Goal: Task Accomplishment & Management: Complete application form

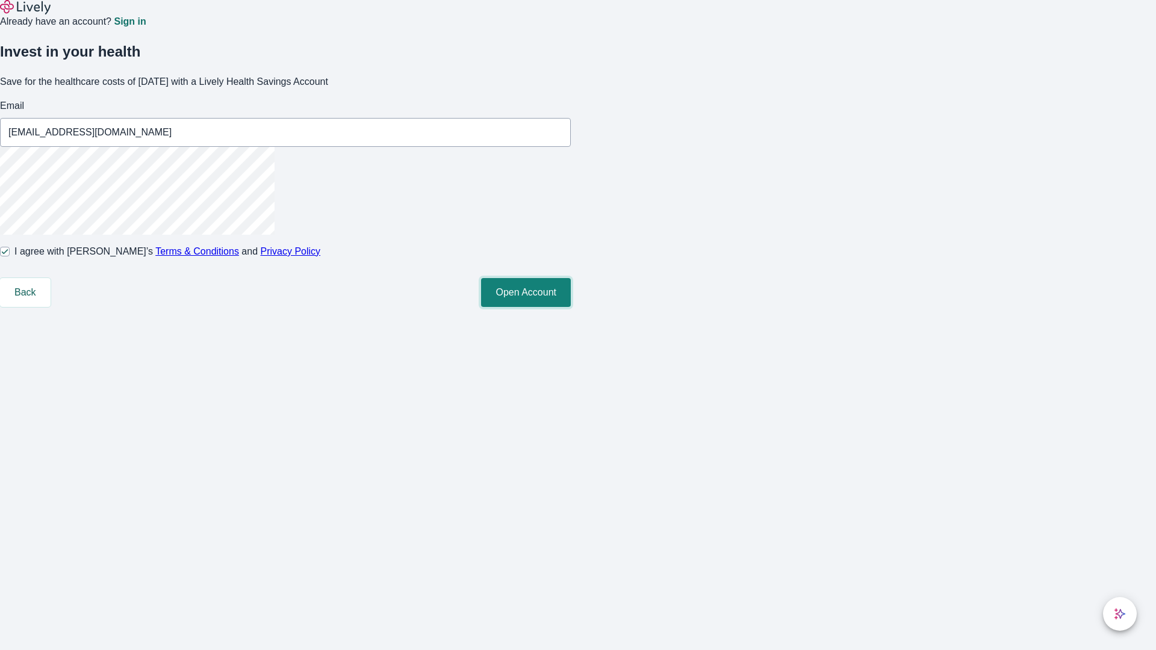
click at [571, 307] on button "Open Account" at bounding box center [526, 292] width 90 height 29
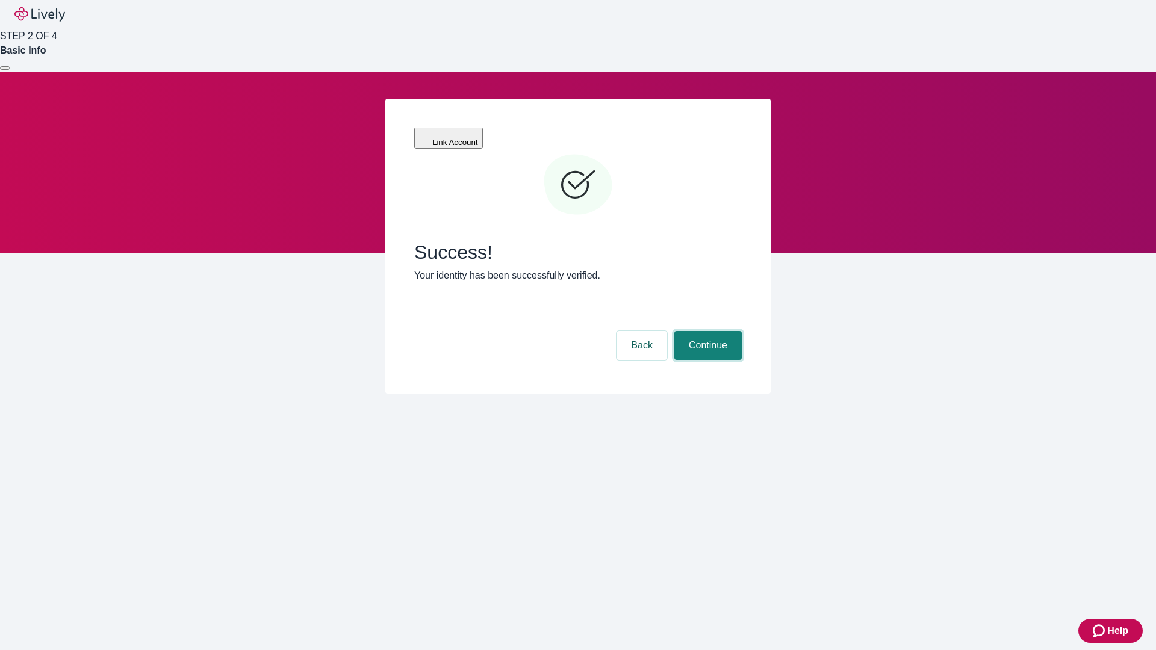
click at [706, 331] on button "Continue" at bounding box center [707, 345] width 67 height 29
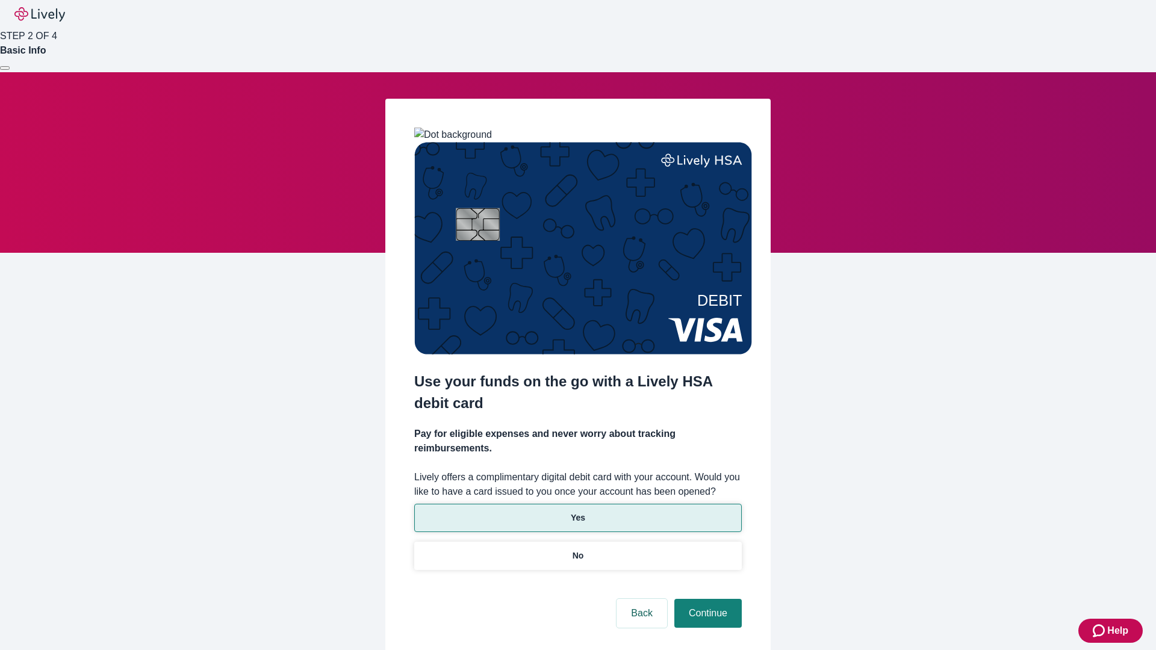
click at [577, 512] on p "Yes" at bounding box center [578, 518] width 14 height 13
click at [706, 599] on button "Continue" at bounding box center [707, 613] width 67 height 29
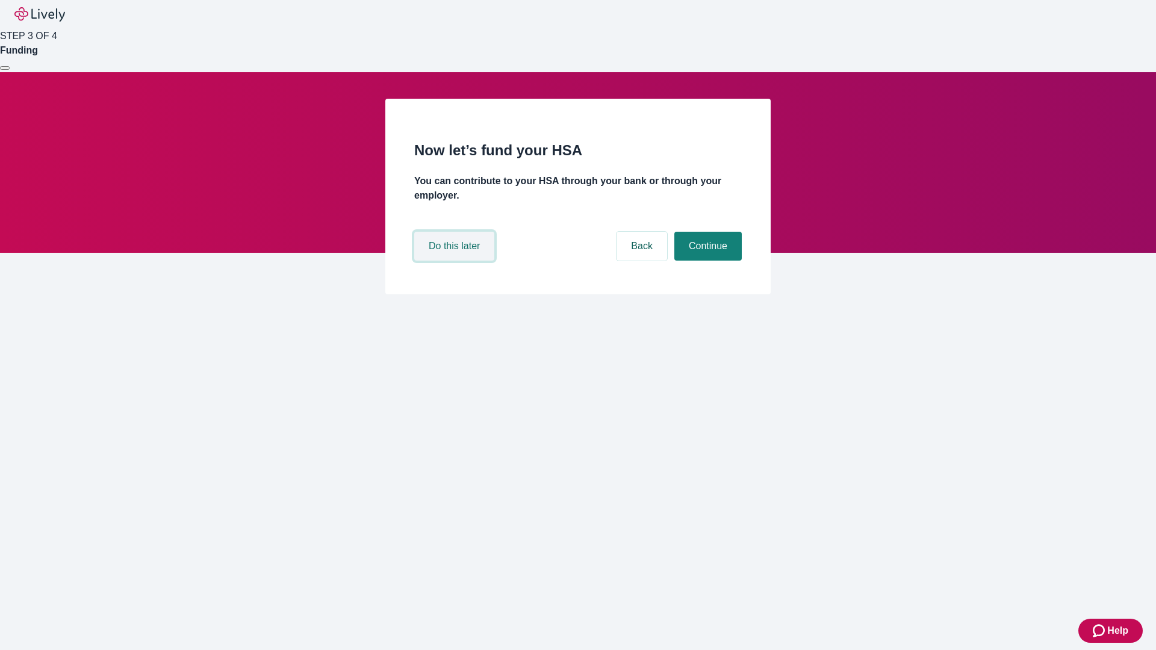
click at [456, 261] on button "Do this later" at bounding box center [454, 246] width 80 height 29
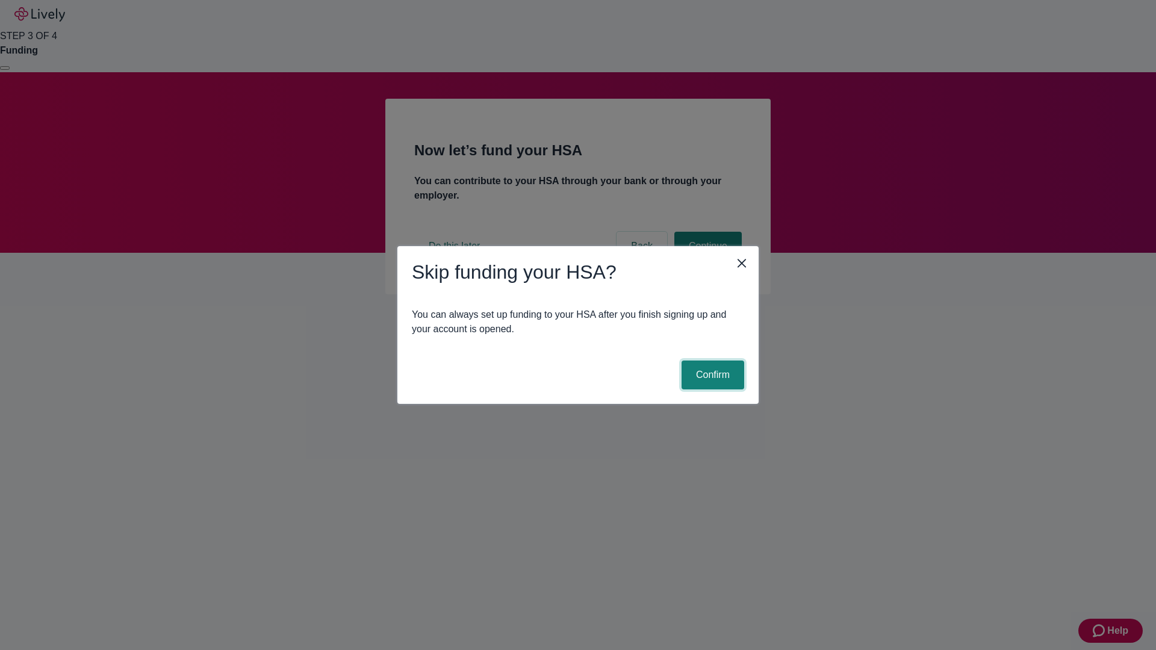
click at [711, 375] on button "Confirm" at bounding box center [713, 375] width 63 height 29
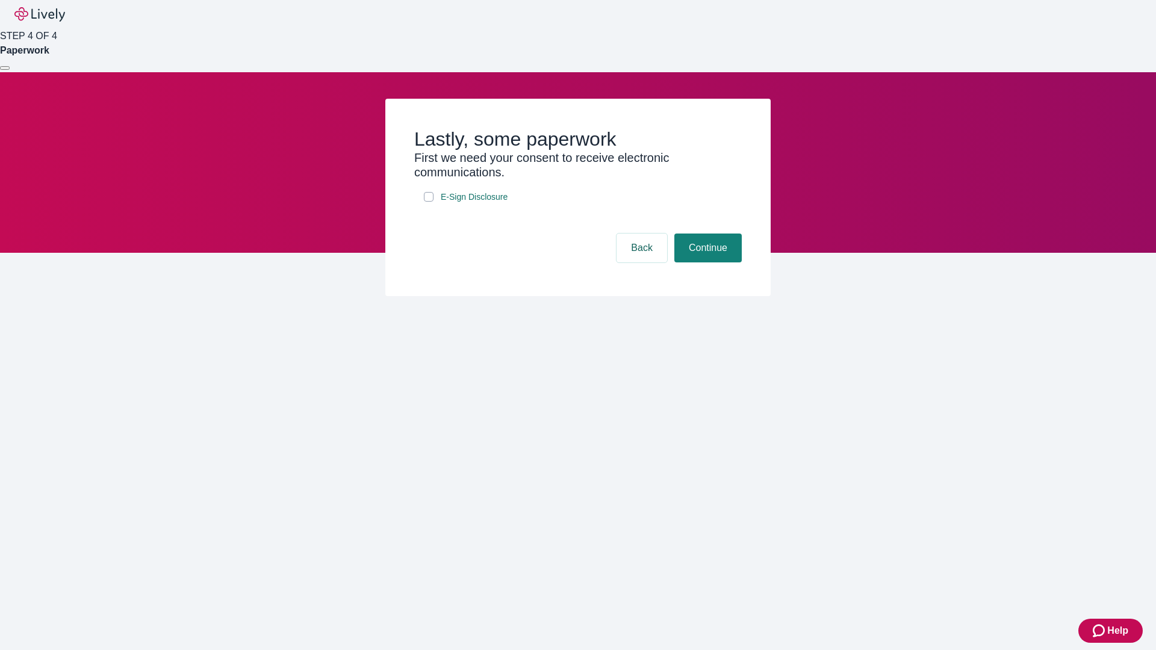
click at [429, 202] on input "E-Sign Disclosure" at bounding box center [429, 197] width 10 height 10
checkbox input "true"
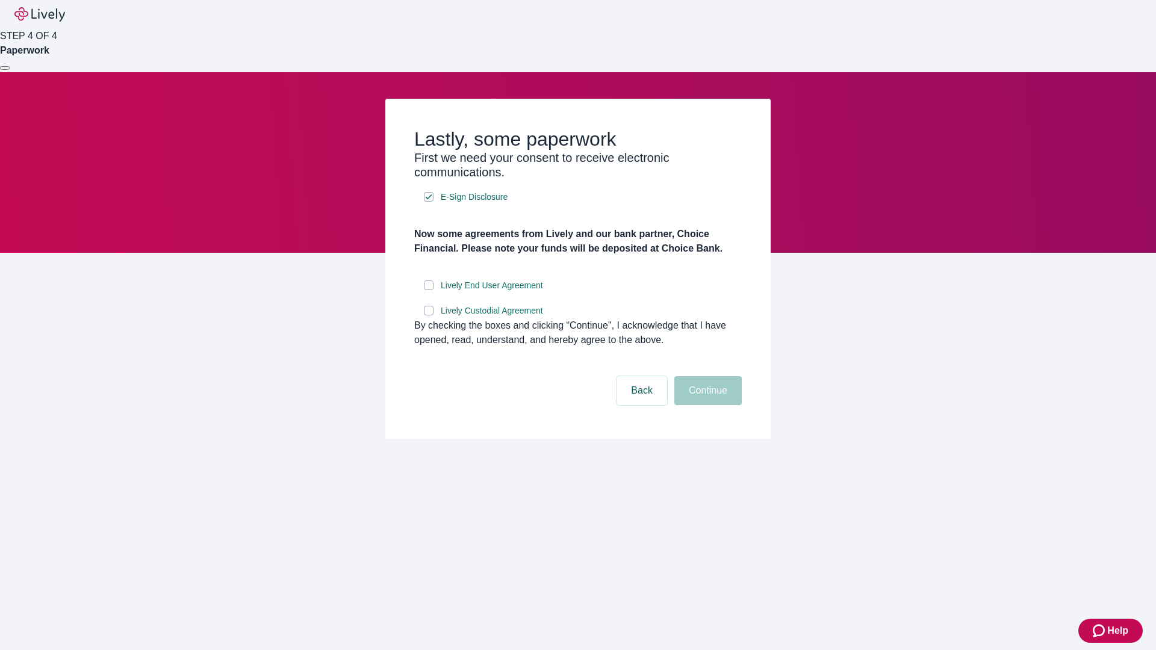
click at [429, 290] on input "Lively End User Agreement" at bounding box center [429, 286] width 10 height 10
checkbox input "true"
click at [429, 316] on input "Lively Custodial Agreement" at bounding box center [429, 311] width 10 height 10
checkbox input "true"
click at [706, 405] on button "Continue" at bounding box center [707, 390] width 67 height 29
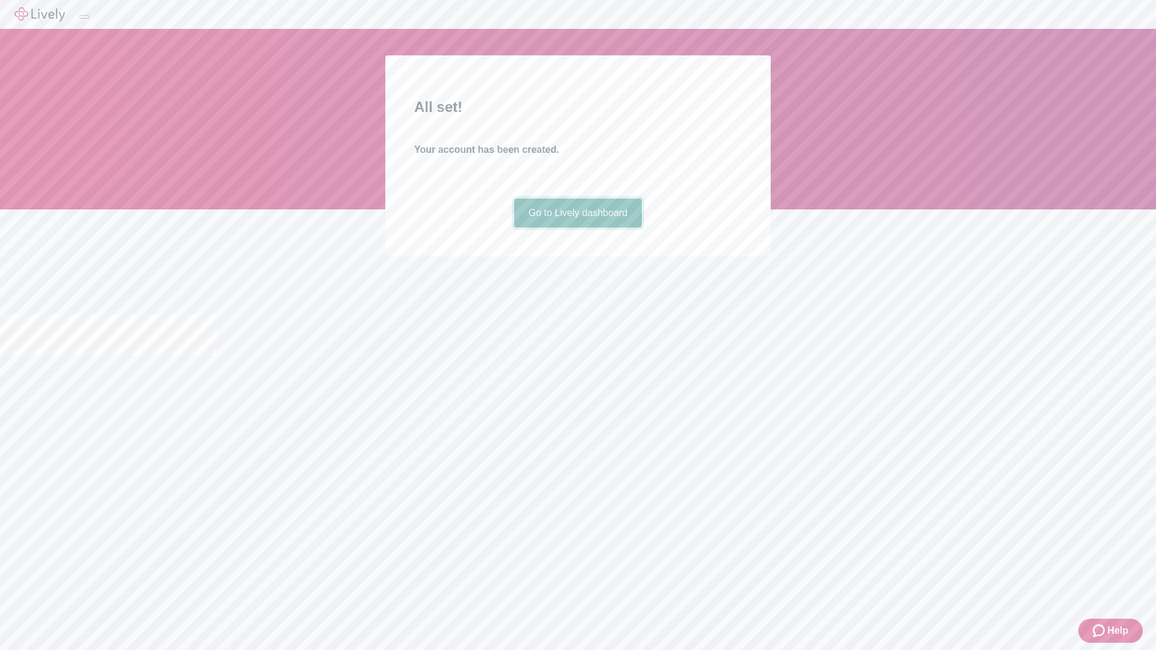
click at [577, 228] on link "Go to Lively dashboard" at bounding box center [578, 213] width 128 height 29
